Goal: Task Accomplishment & Management: Complete application form

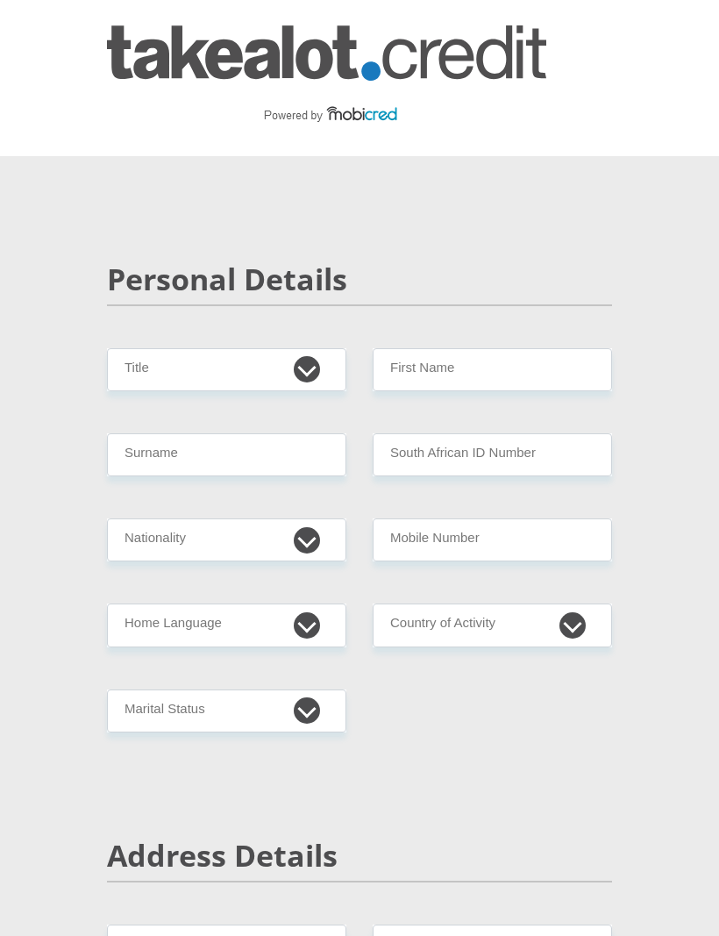
select select "Mr"
click at [601, 386] on input "First Name" at bounding box center [492, 369] width 239 height 43
type input "Mpumelelo"
click at [123, 475] on input "Surname" at bounding box center [226, 454] width 239 height 43
type input "Ndlovu"
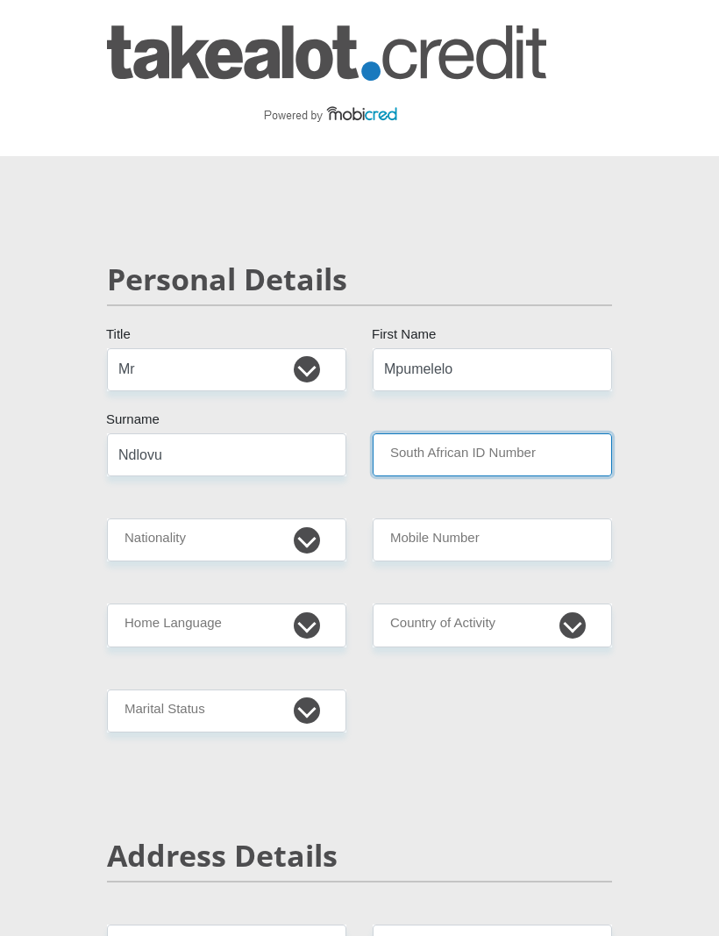
click at [562, 475] on input "South African ID Number" at bounding box center [492, 454] width 239 height 43
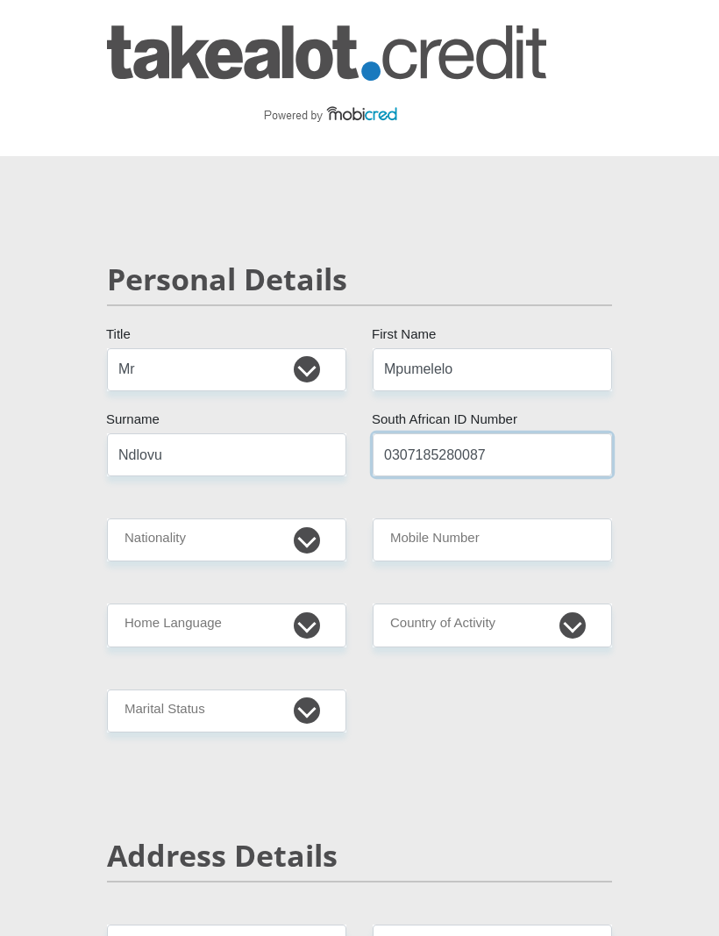
type input "0307185280087"
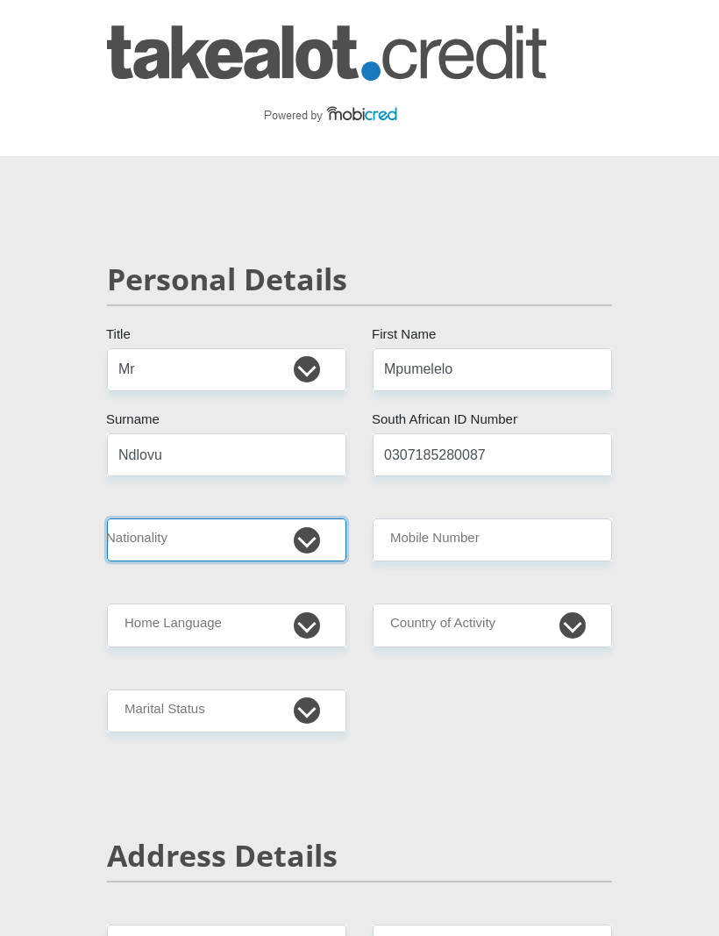
click at [117, 540] on select "[GEOGRAPHIC_DATA] [GEOGRAPHIC_DATA] [GEOGRAPHIC_DATA] [GEOGRAPHIC_DATA] [GEOGRA…" at bounding box center [226, 539] width 239 height 43
select select "ZAF"
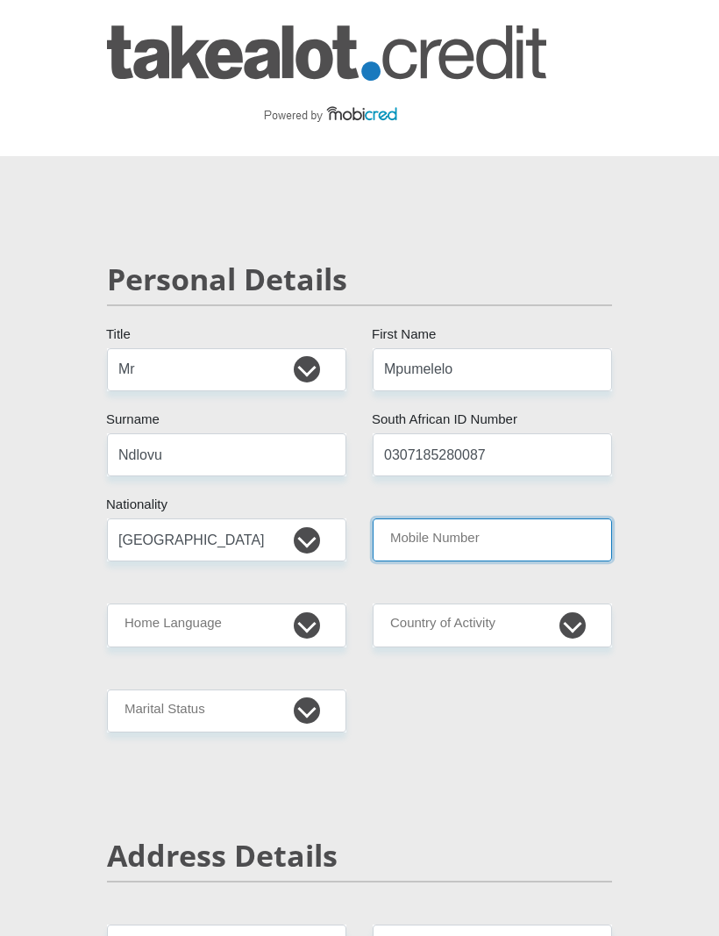
click at [578, 544] on input "Mobile Number" at bounding box center [492, 539] width 239 height 43
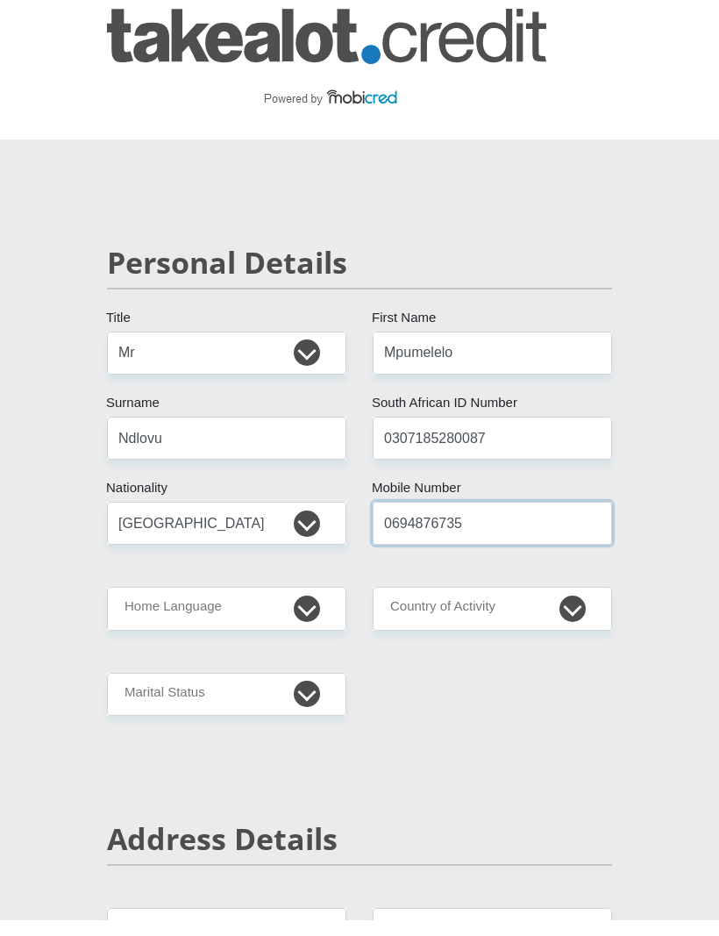
type input "0694876735"
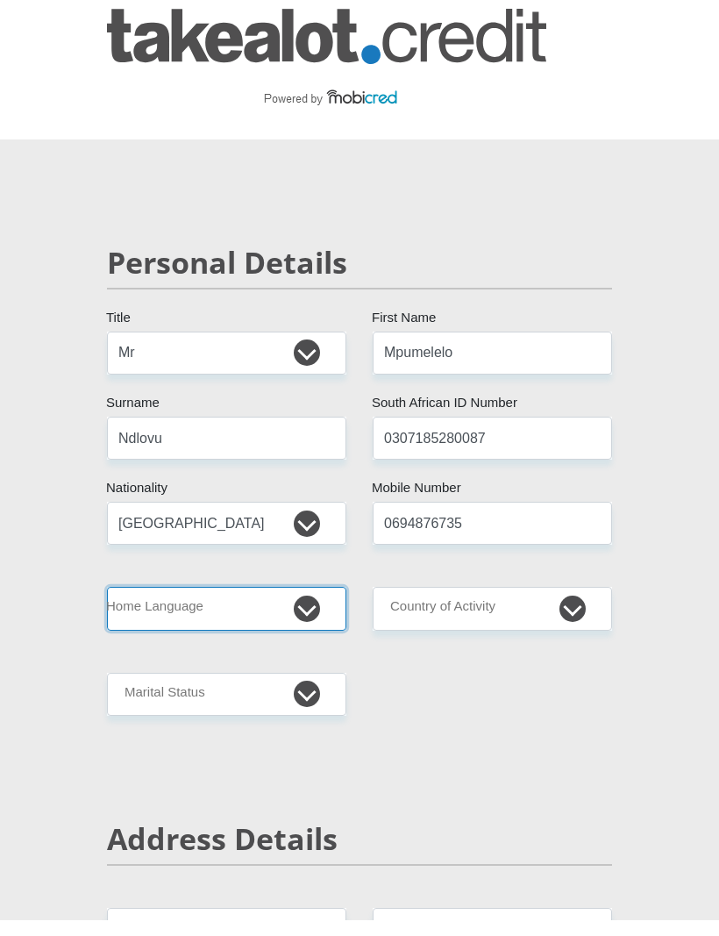
click at [159, 604] on select "Afrikaans English Sepedi South Ndebele Southern Sotho Swati Tsonga Tswana Venda…" at bounding box center [226, 624] width 239 height 43
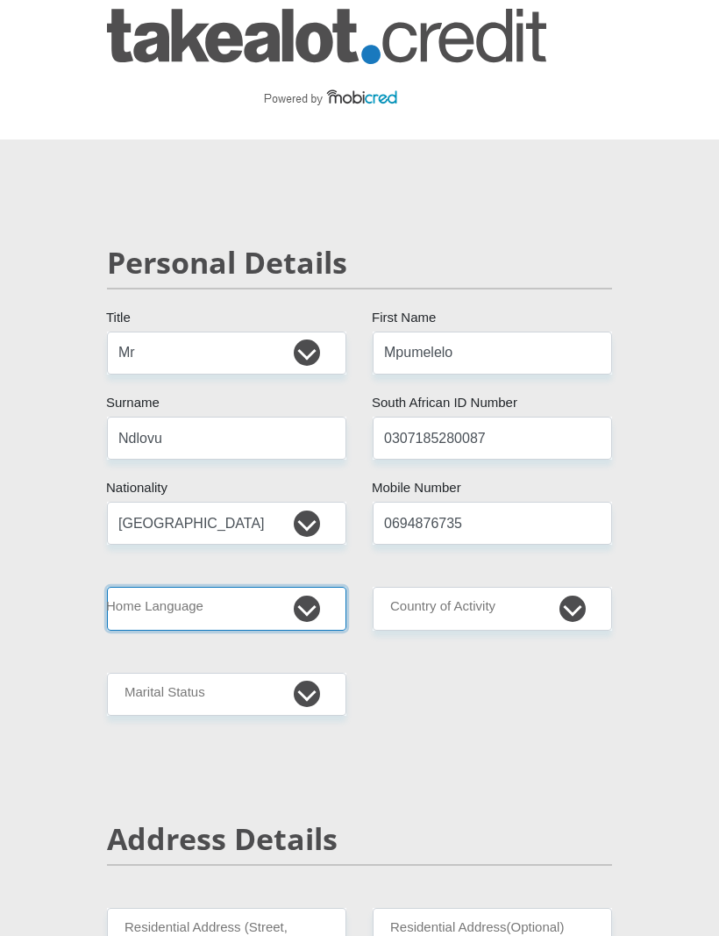
select select "[DATE]"
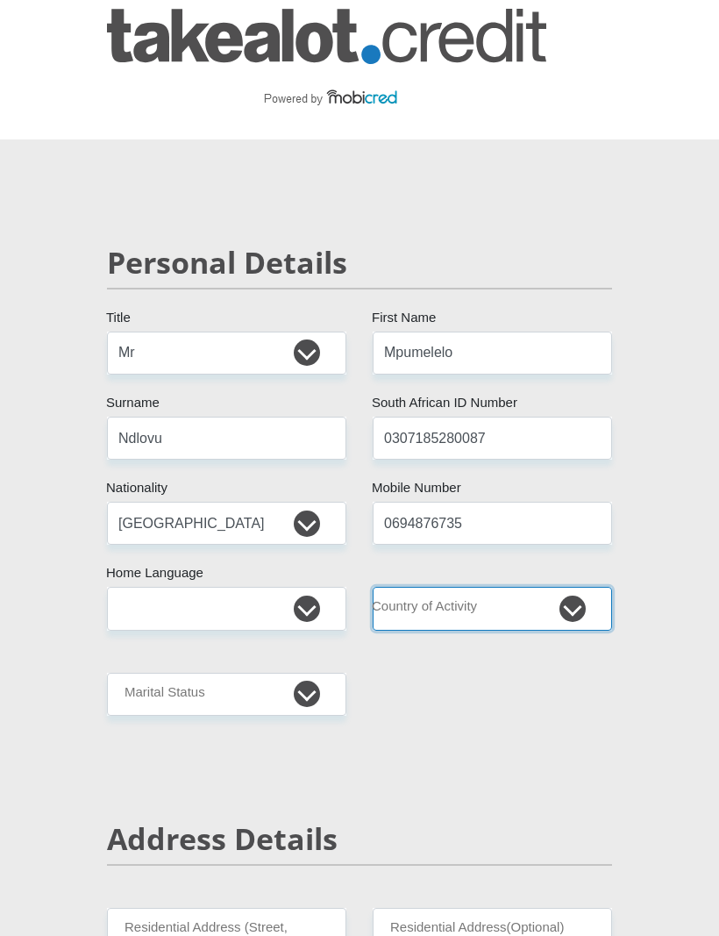
click at [580, 611] on select "[GEOGRAPHIC_DATA] [GEOGRAPHIC_DATA] [GEOGRAPHIC_DATA] [GEOGRAPHIC_DATA] [GEOGRA…" at bounding box center [492, 608] width 239 height 43
click at [593, 604] on select "[GEOGRAPHIC_DATA] [GEOGRAPHIC_DATA] [GEOGRAPHIC_DATA] [GEOGRAPHIC_DATA] [GEOGRA…" at bounding box center [492, 608] width 239 height 43
select select "ZAF"
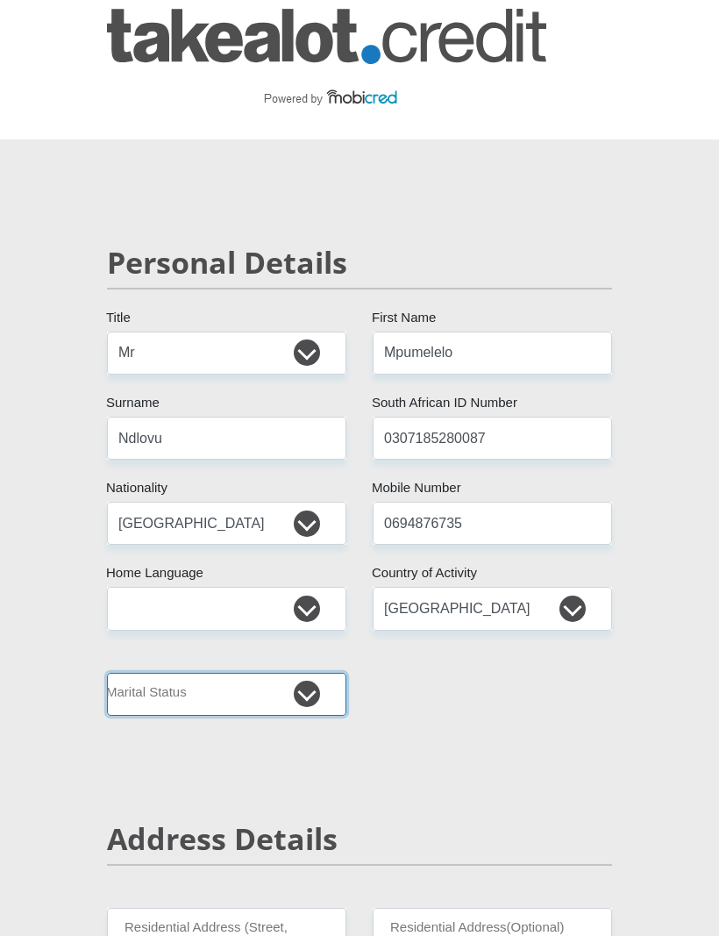
click at [160, 692] on select "Married ANC Single Divorced Widowed Married COP or Customary Law" at bounding box center [226, 694] width 239 height 43
select select "2"
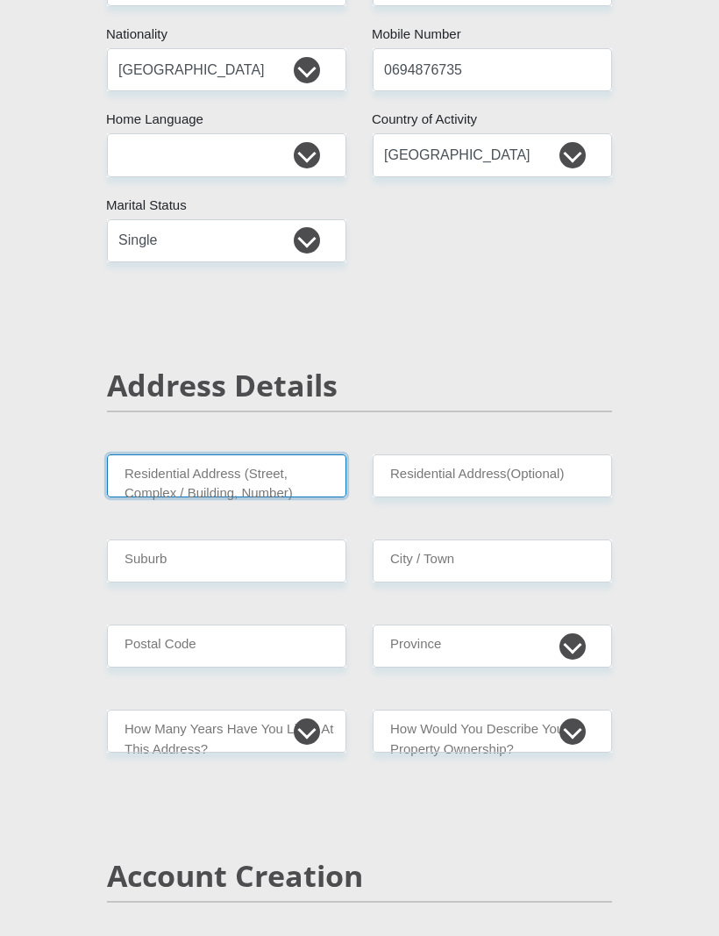
click at [139, 473] on input "Residential Address (Street, Complex / Building, Number)" at bounding box center [226, 476] width 239 height 43
click at [126, 466] on input "Residential Address (Street, Complex / Building, Number)" at bounding box center [226, 476] width 239 height 43
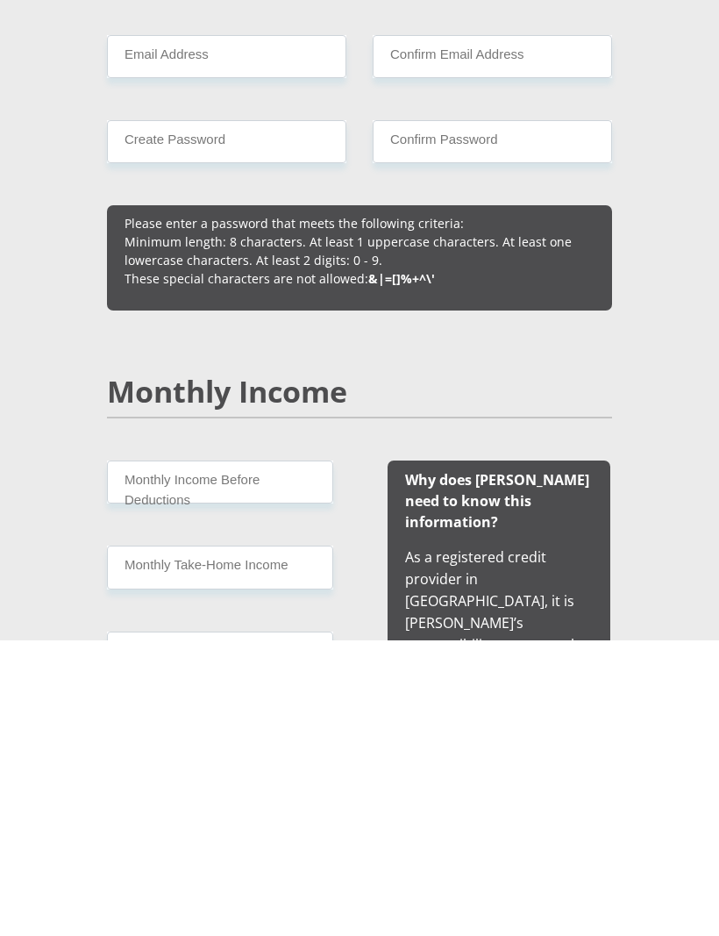
scroll to position [1085, 0]
